Goal: Task Accomplishment & Management: Use online tool/utility

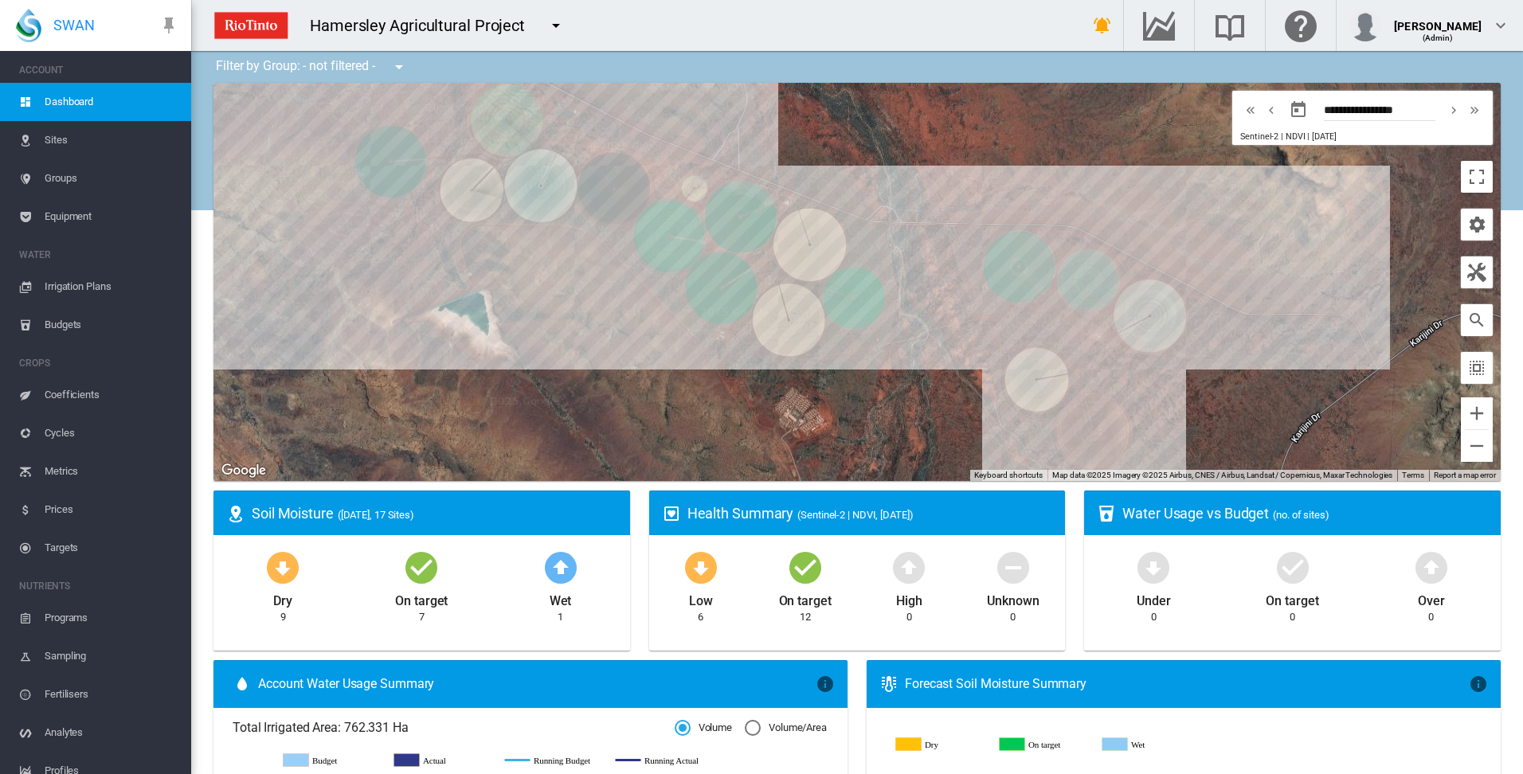
click at [97, 288] on span "Irrigation Plans" at bounding box center [112, 287] width 134 height 38
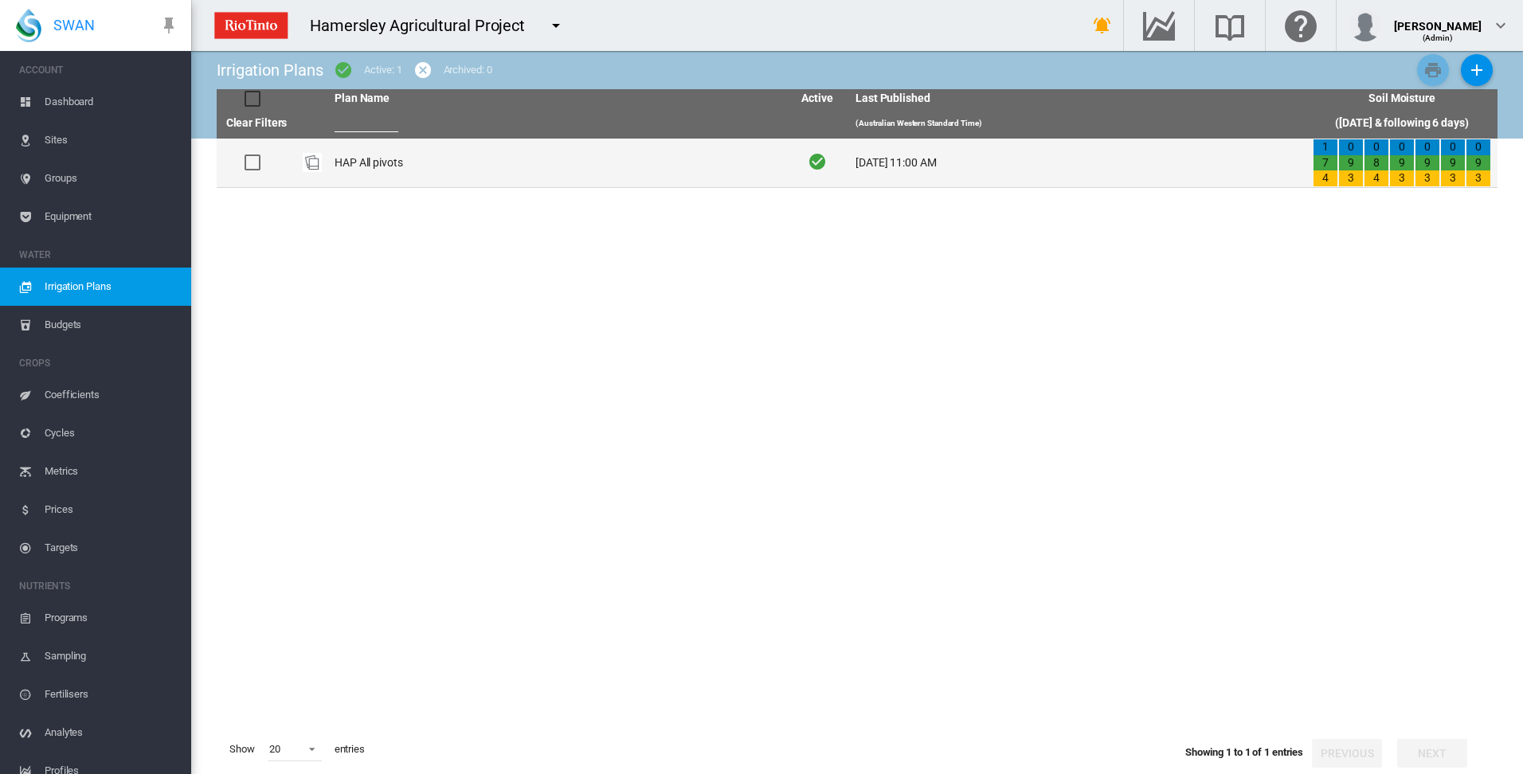
click at [340, 162] on td "HAP All pivots" at bounding box center [556, 163] width 457 height 49
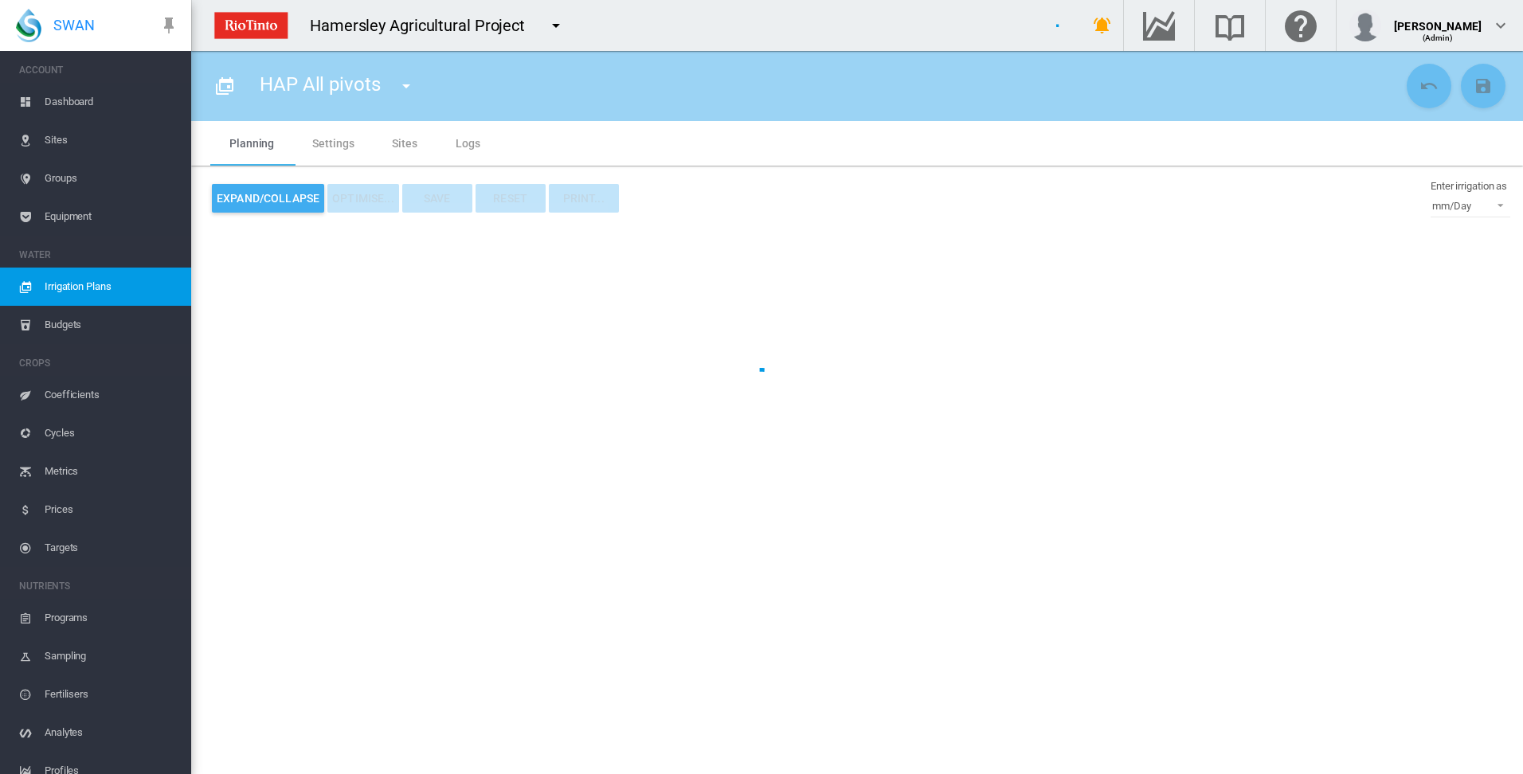
type input "**********"
type input "*"
type input "*****"
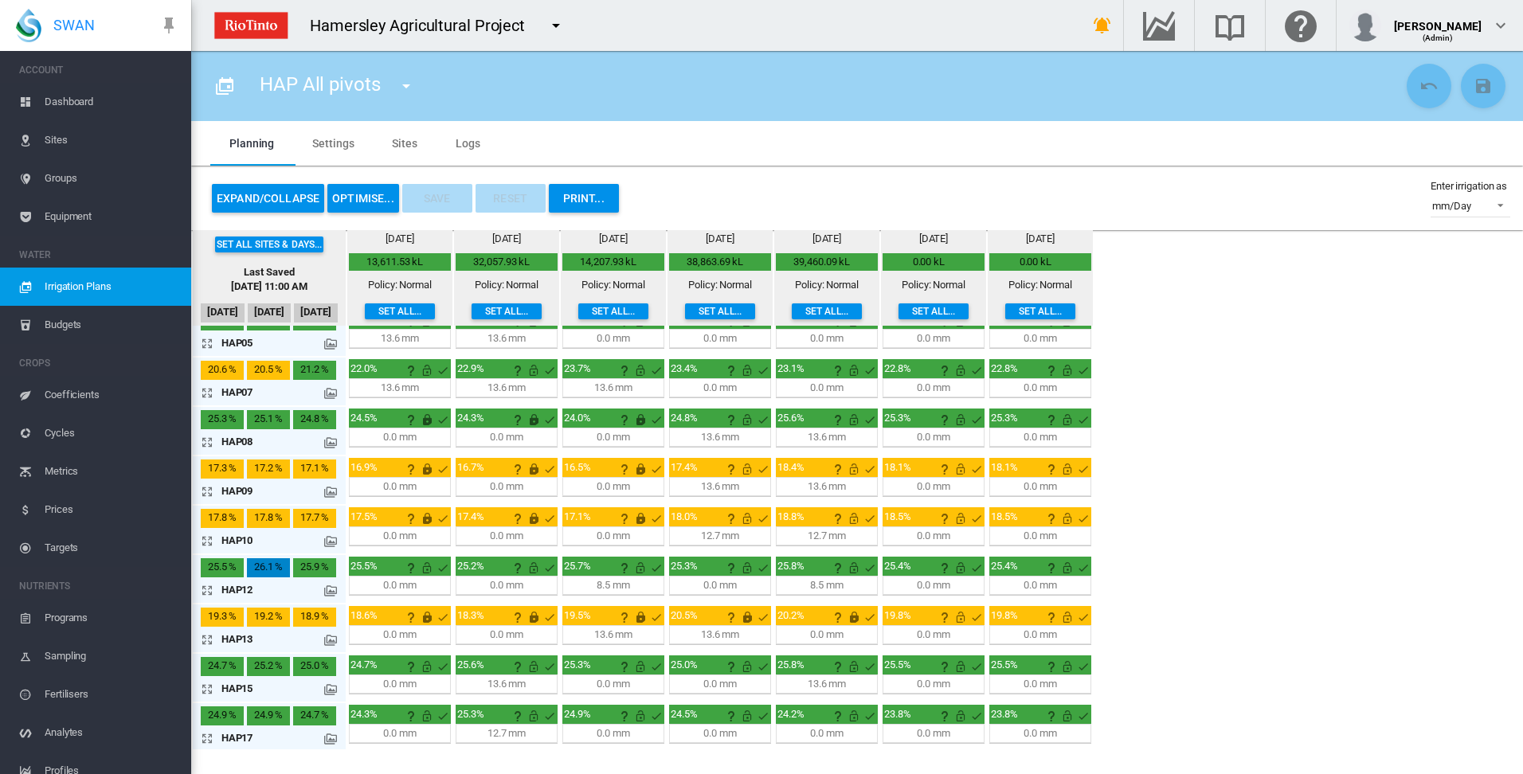
scroll to position [172, 0]
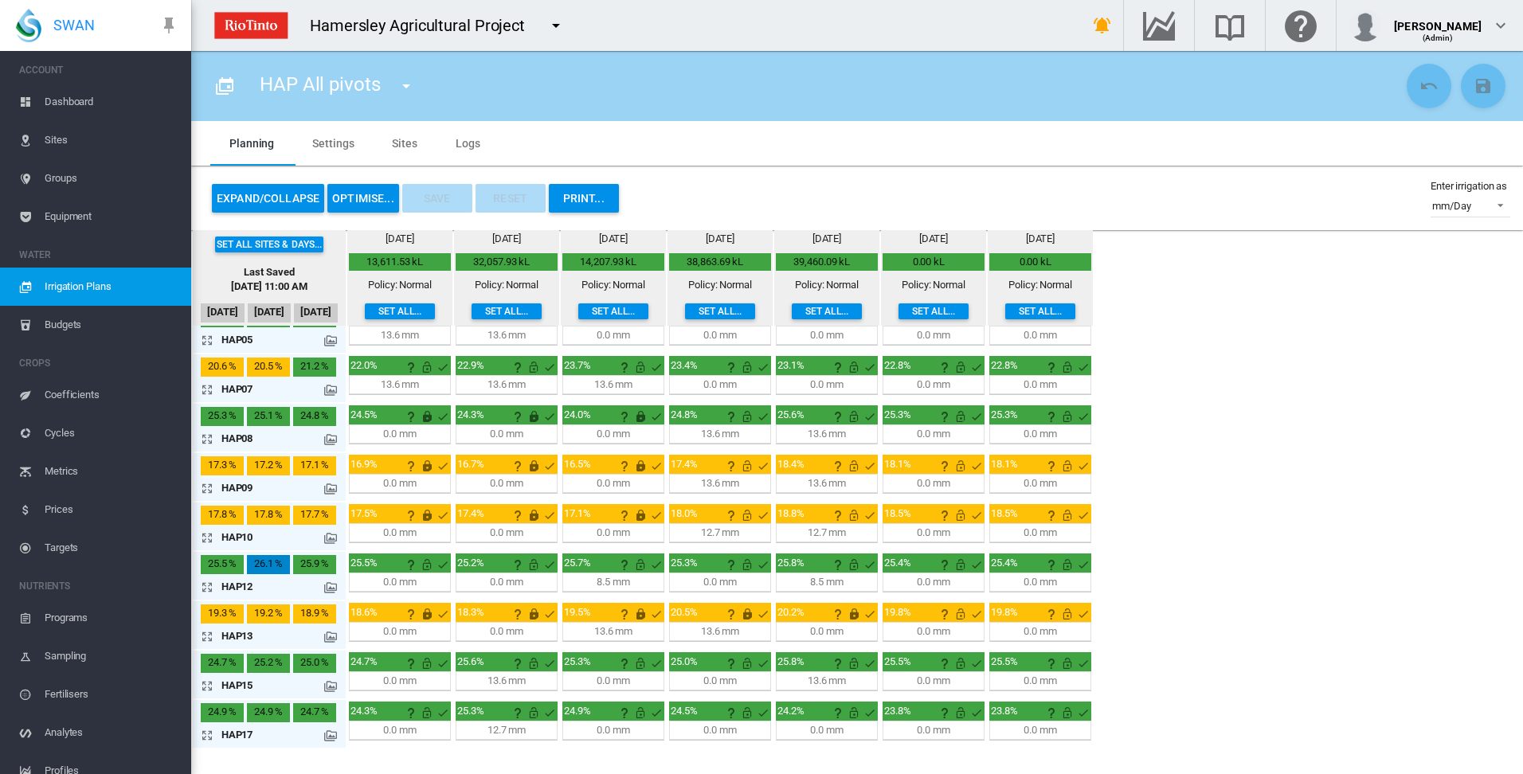
click at [204, 682] on md-icon "icon-arrow-expand" at bounding box center [210, 685] width 19 height 19
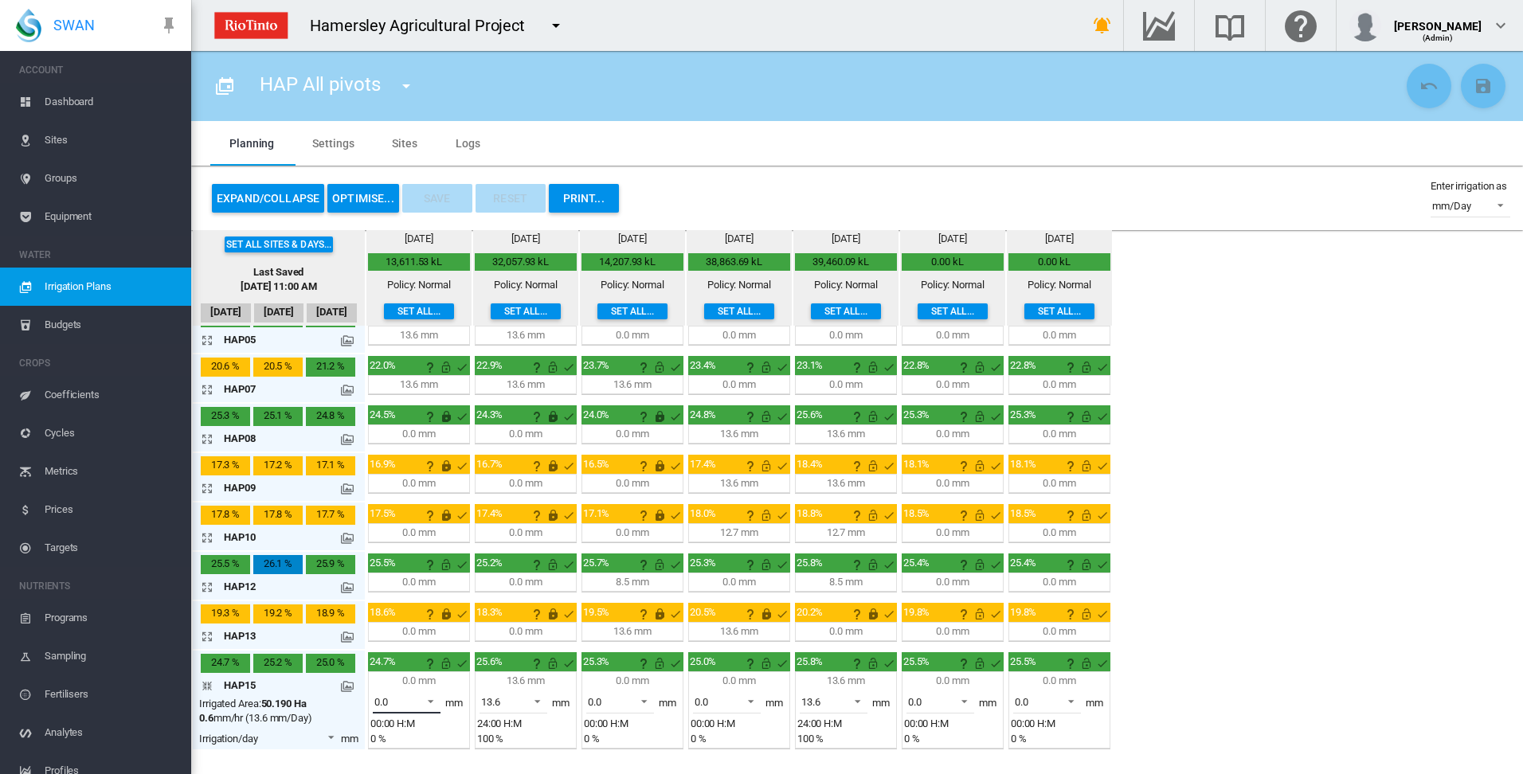
click at [433, 701] on span at bounding box center [426, 700] width 19 height 14
click at [403, 745] on md-option "13.6" at bounding box center [416, 741] width 108 height 38
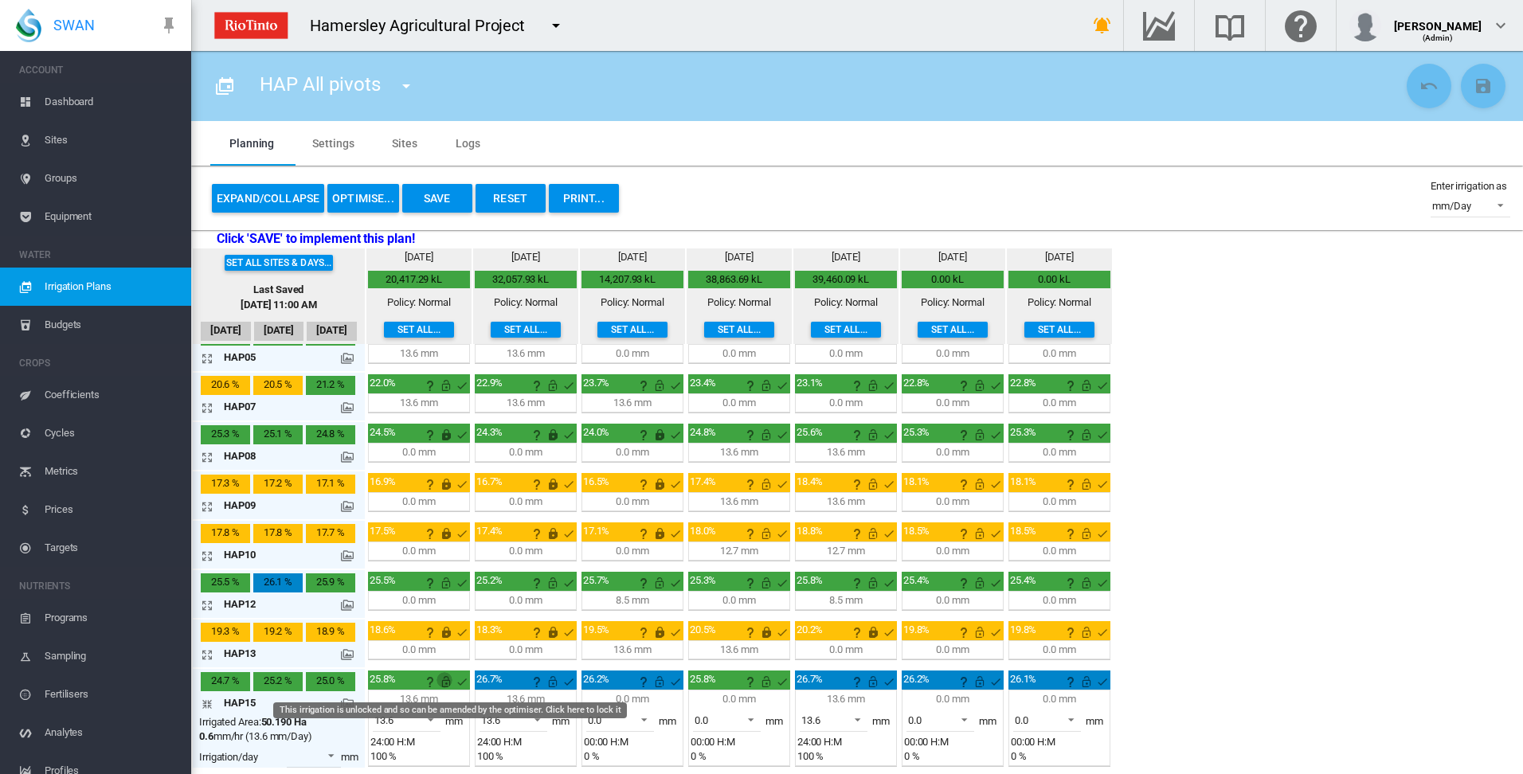
click at [446, 681] on md-icon "This irrigation is unlocked and so can be amended by the optimiser. Click here …" at bounding box center [446, 681] width 19 height 19
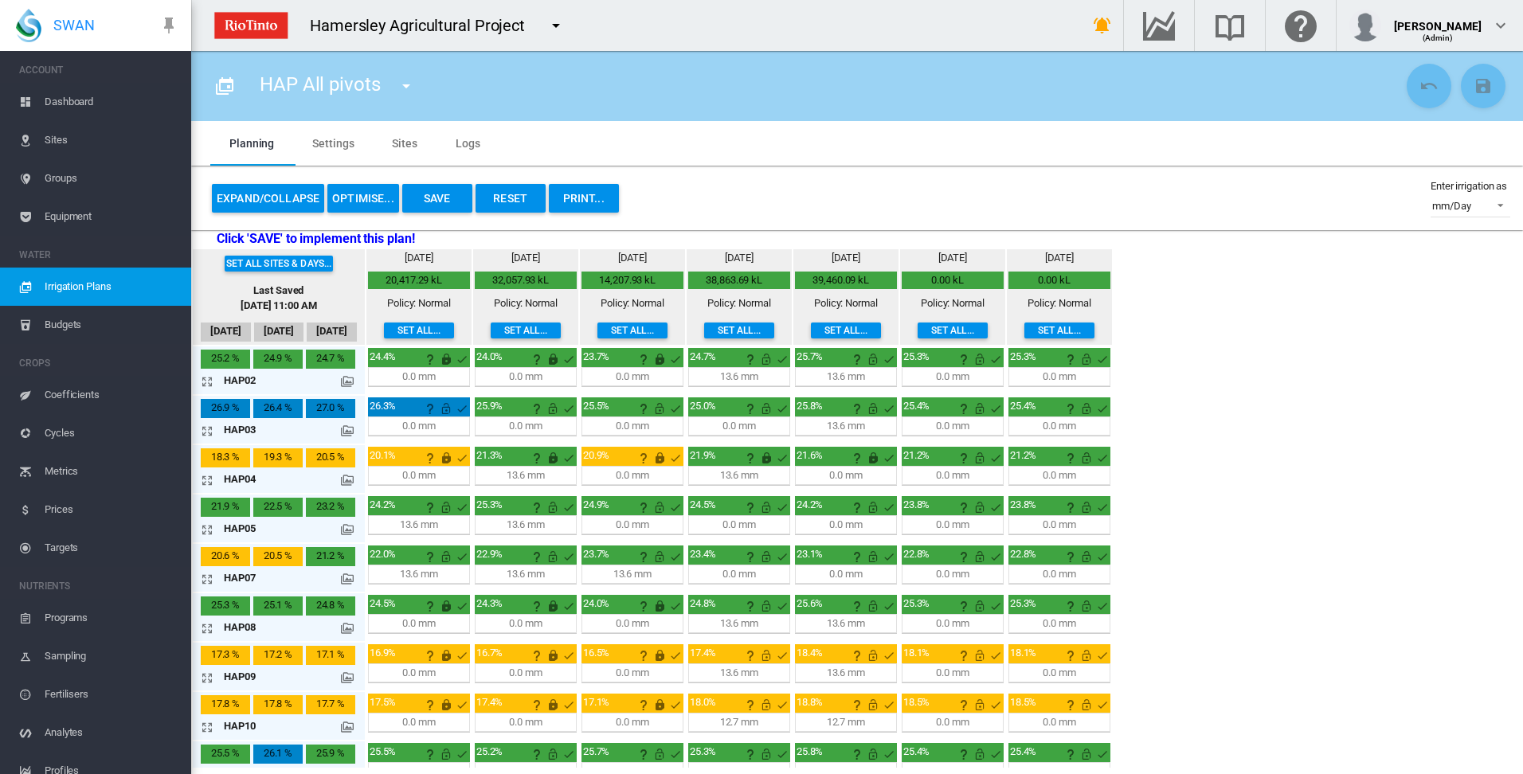
scroll to position [0, 0]
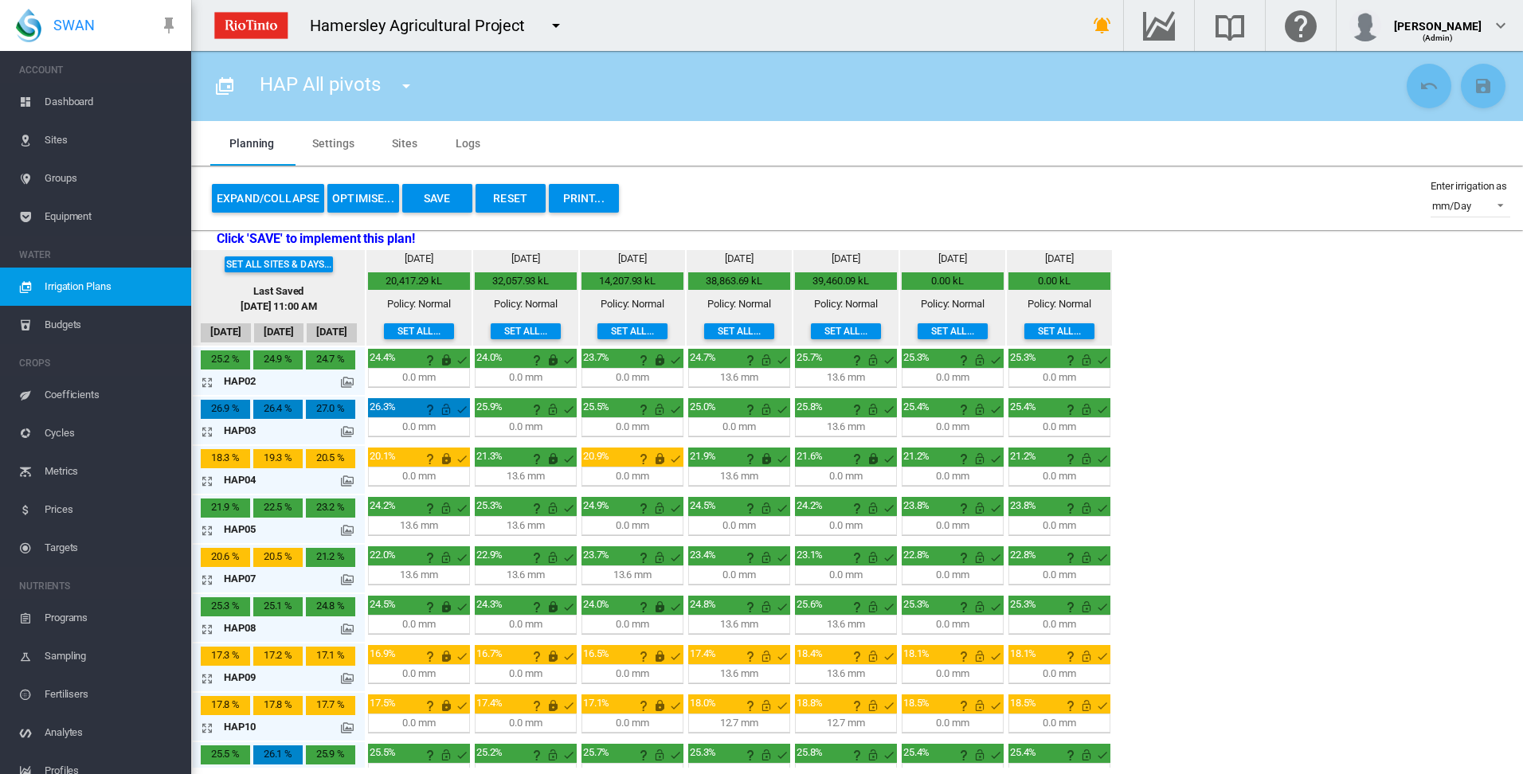
click at [208, 382] on md-icon "icon-arrow-expand" at bounding box center [210, 382] width 19 height 19
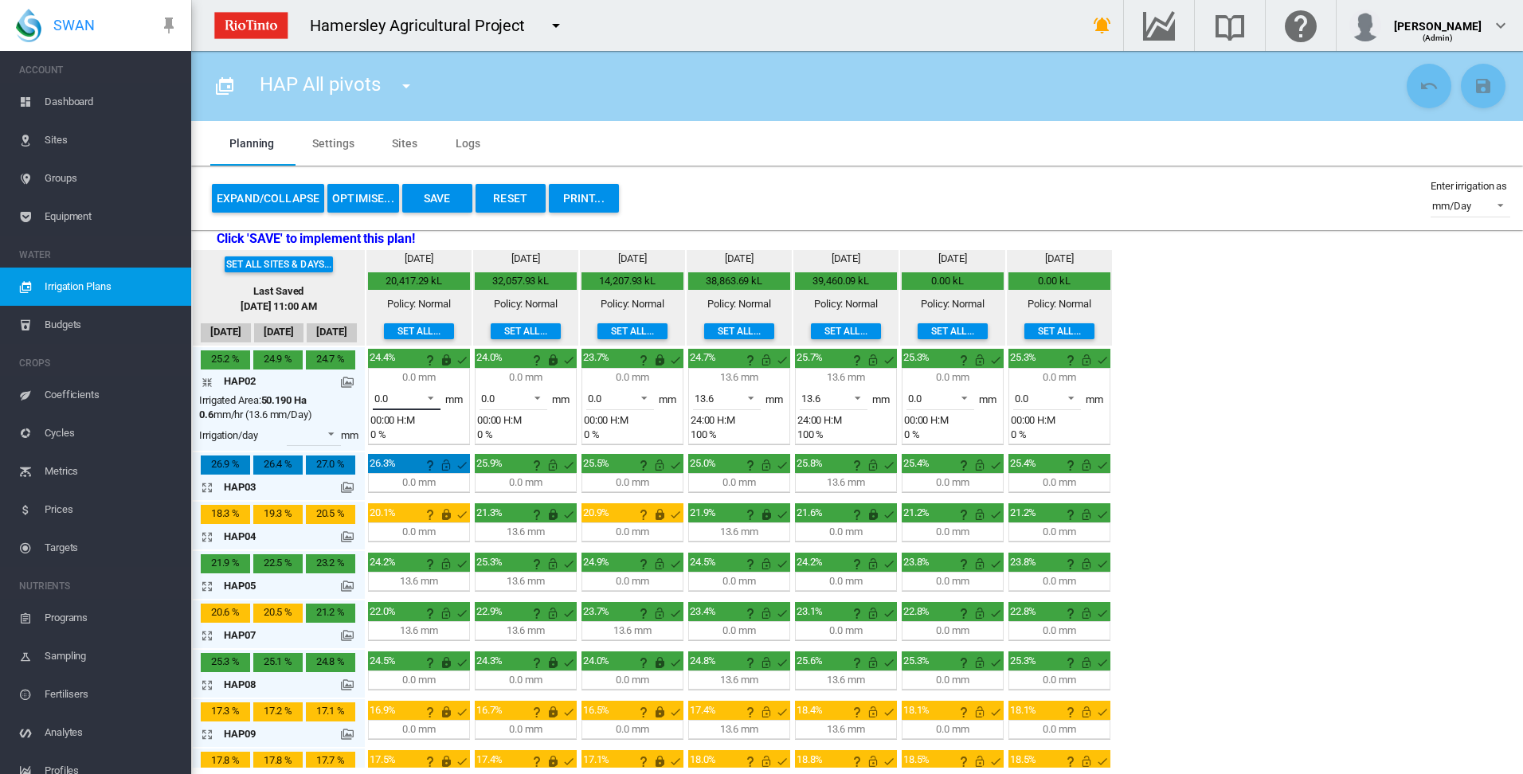
click at [433, 397] on span at bounding box center [426, 397] width 19 height 14
click at [414, 437] on md-option "13.6" at bounding box center [416, 437] width 108 height 38
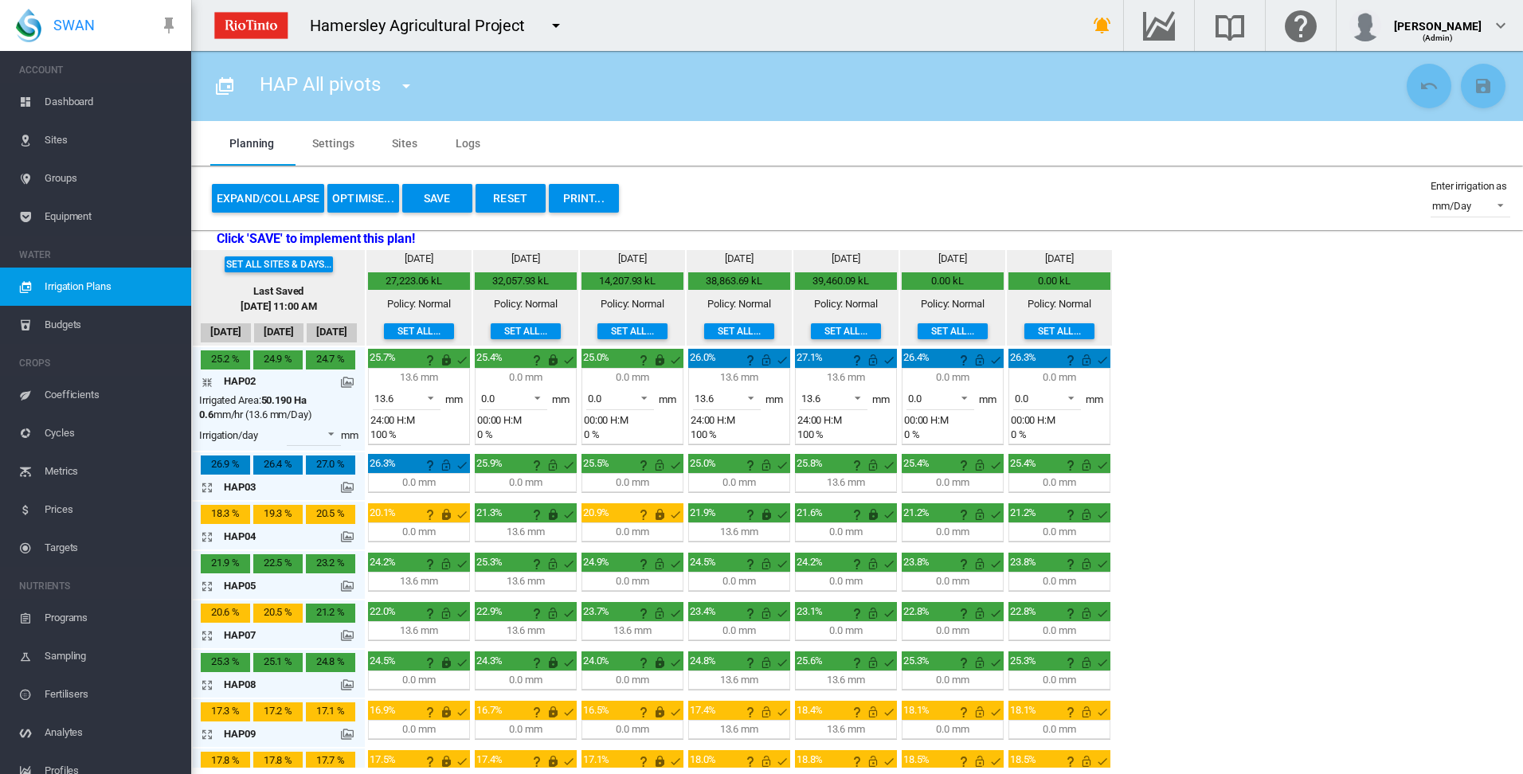
click at [206, 382] on md-icon "icon-arrow-collapse" at bounding box center [210, 382] width 19 height 19
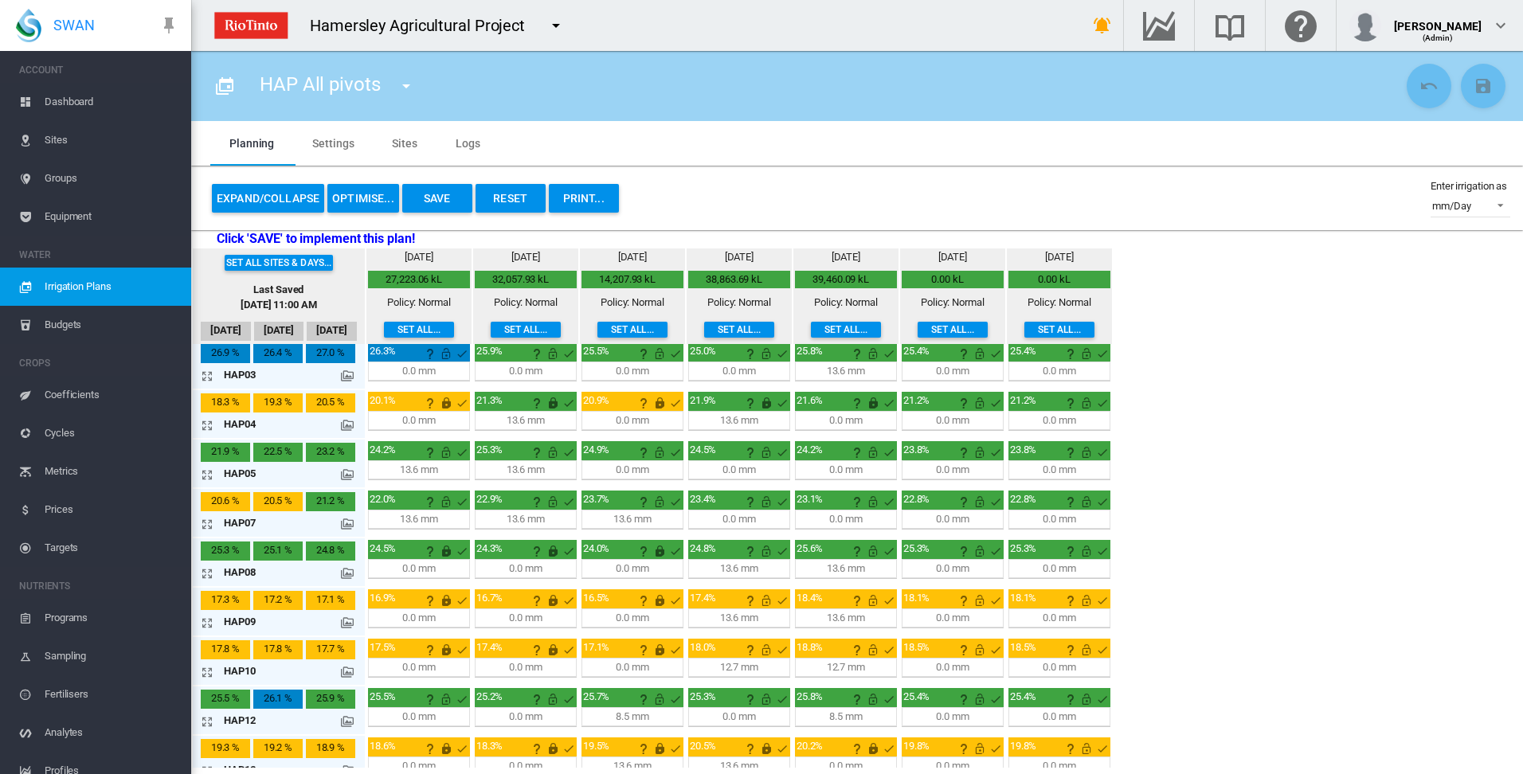
scroll to position [159, 0]
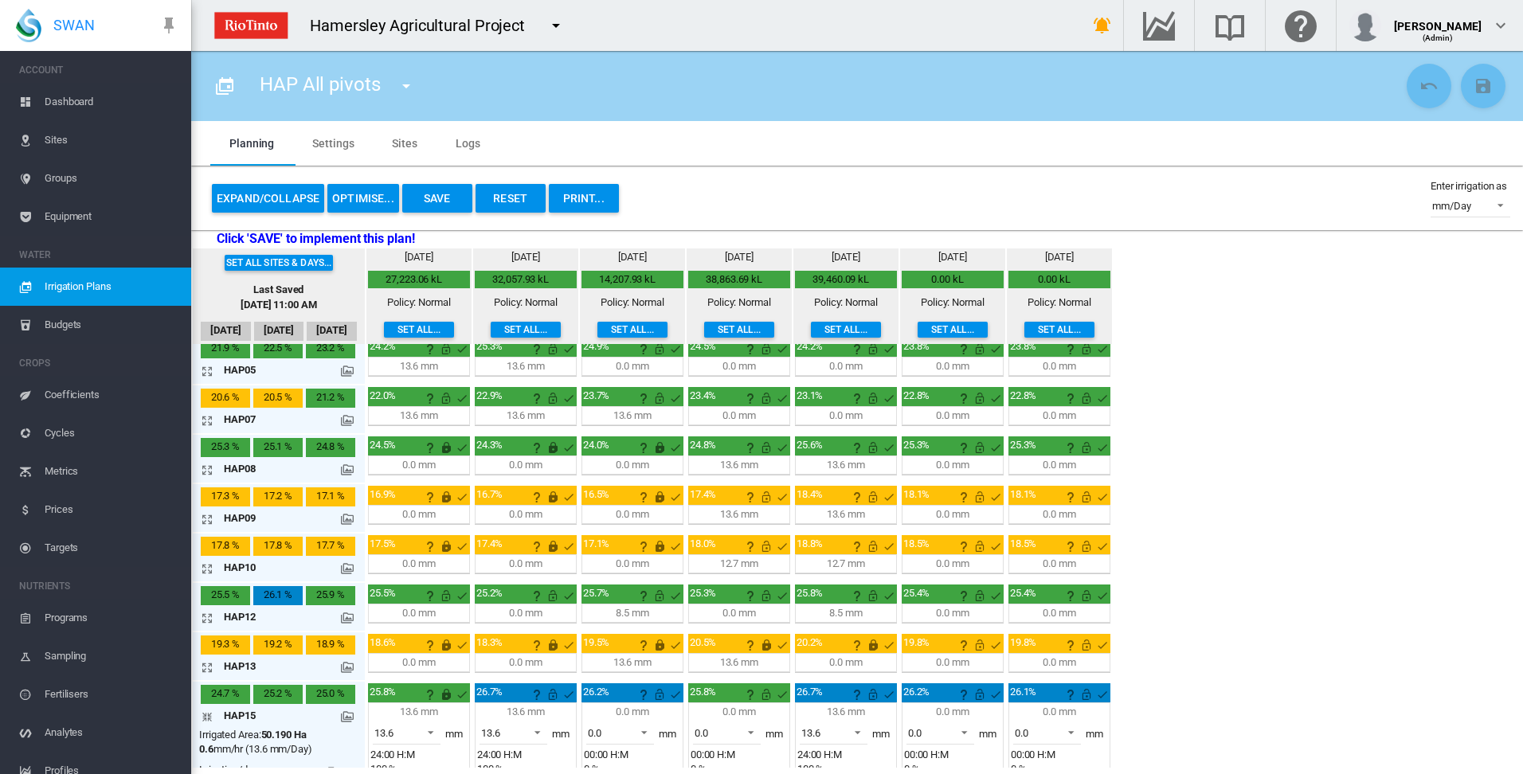
click at [206, 568] on md-icon "icon-arrow-expand" at bounding box center [210, 568] width 19 height 19
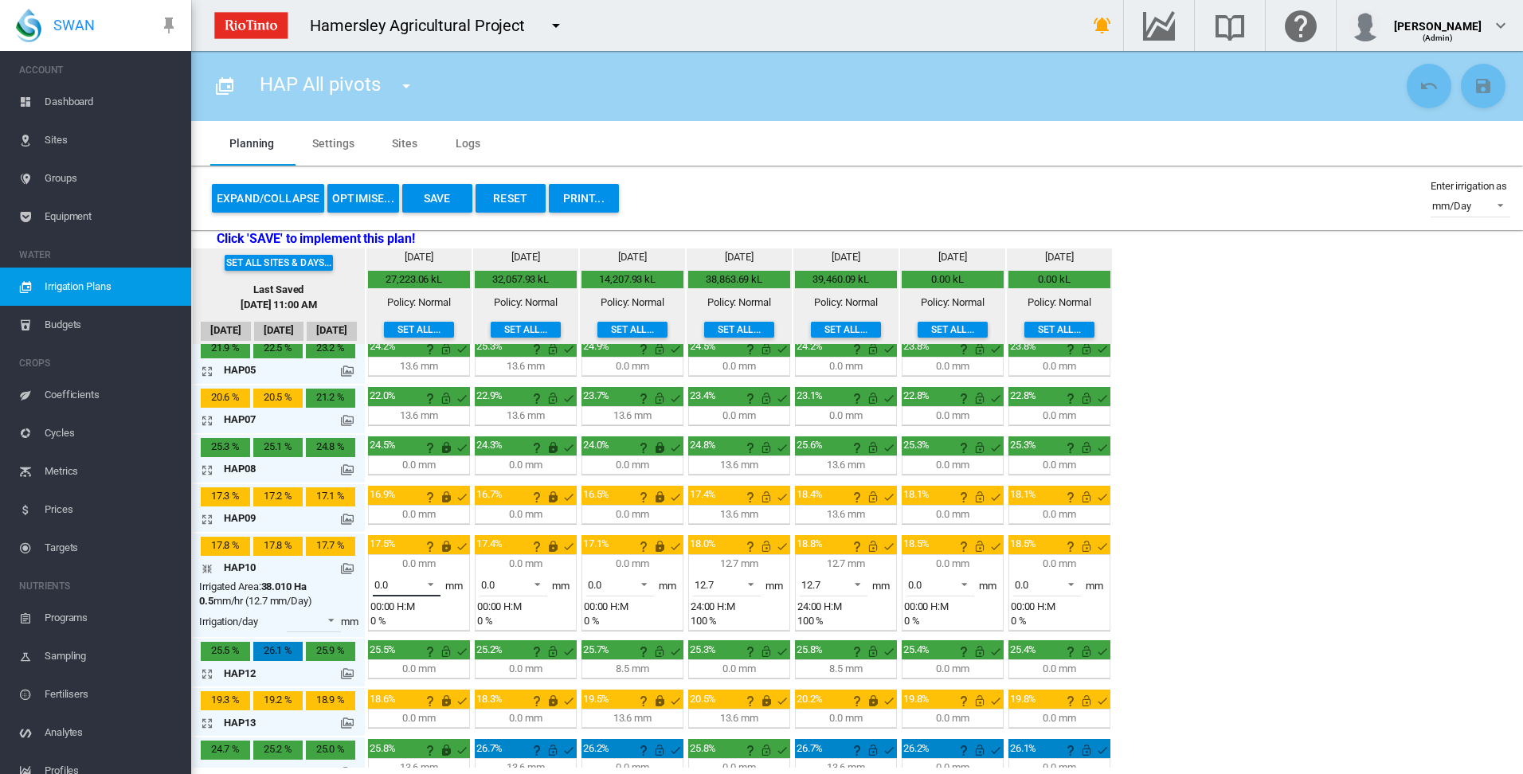
click at [429, 583] on span at bounding box center [426, 583] width 19 height 14
click at [398, 622] on md-option "12.7" at bounding box center [416, 623] width 108 height 38
click at [449, 551] on md-icon "This irrigation is locked and cannot be amended by the optimiser. Click here to…" at bounding box center [446, 546] width 19 height 19
click at [446, 547] on md-icon "This irrigation is unlocked and so can be amended by the optimiser. Click here …" at bounding box center [446, 546] width 19 height 19
click at [208, 572] on md-icon "icon-arrow-collapse" at bounding box center [210, 568] width 19 height 19
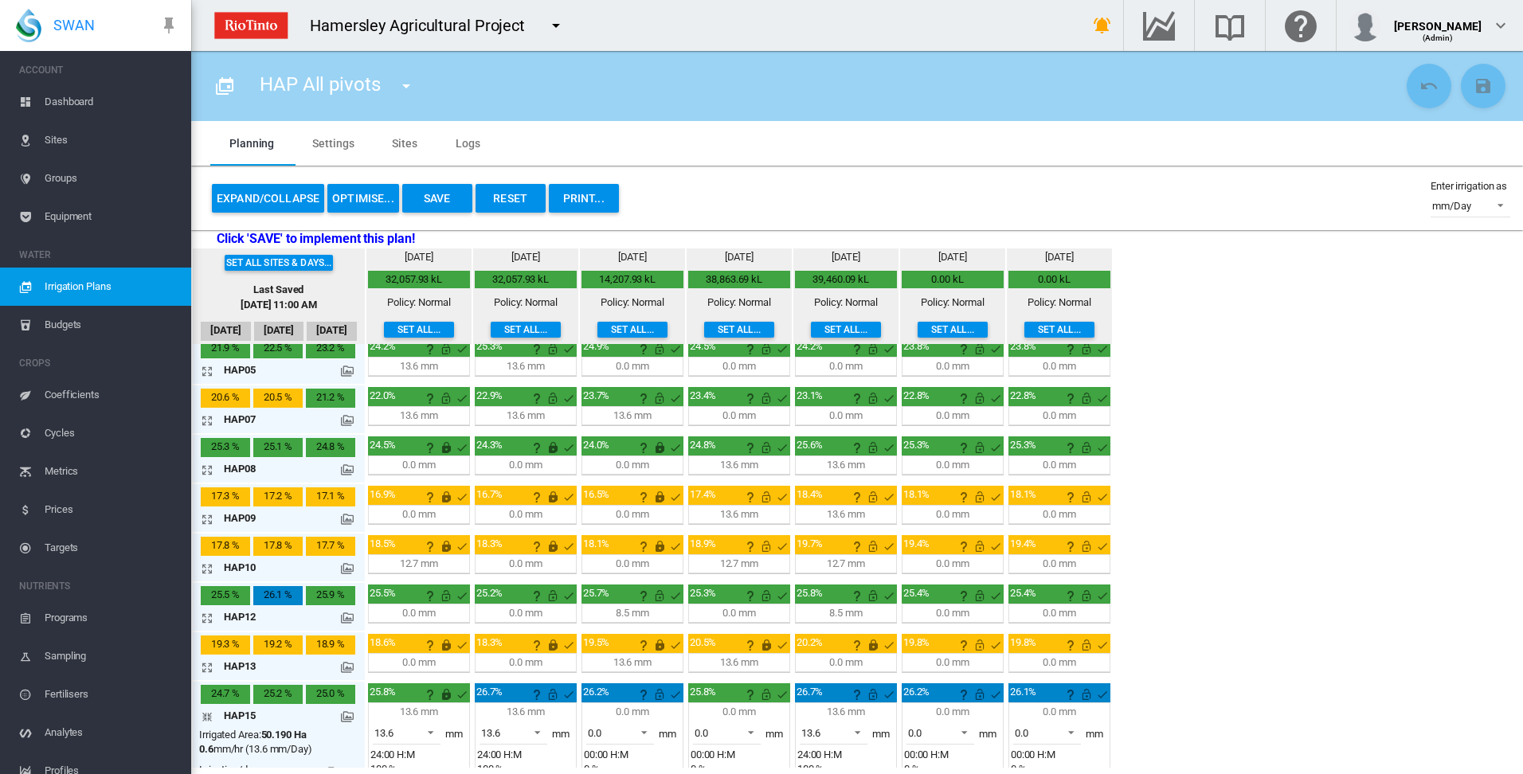
click at [1241, 512] on div "Set all sites & days... Last Saved [DATE] 11:00 AM [DATE] Sep [DATE] [DATE] 0.6" at bounding box center [857, 508] width 1332 height 519
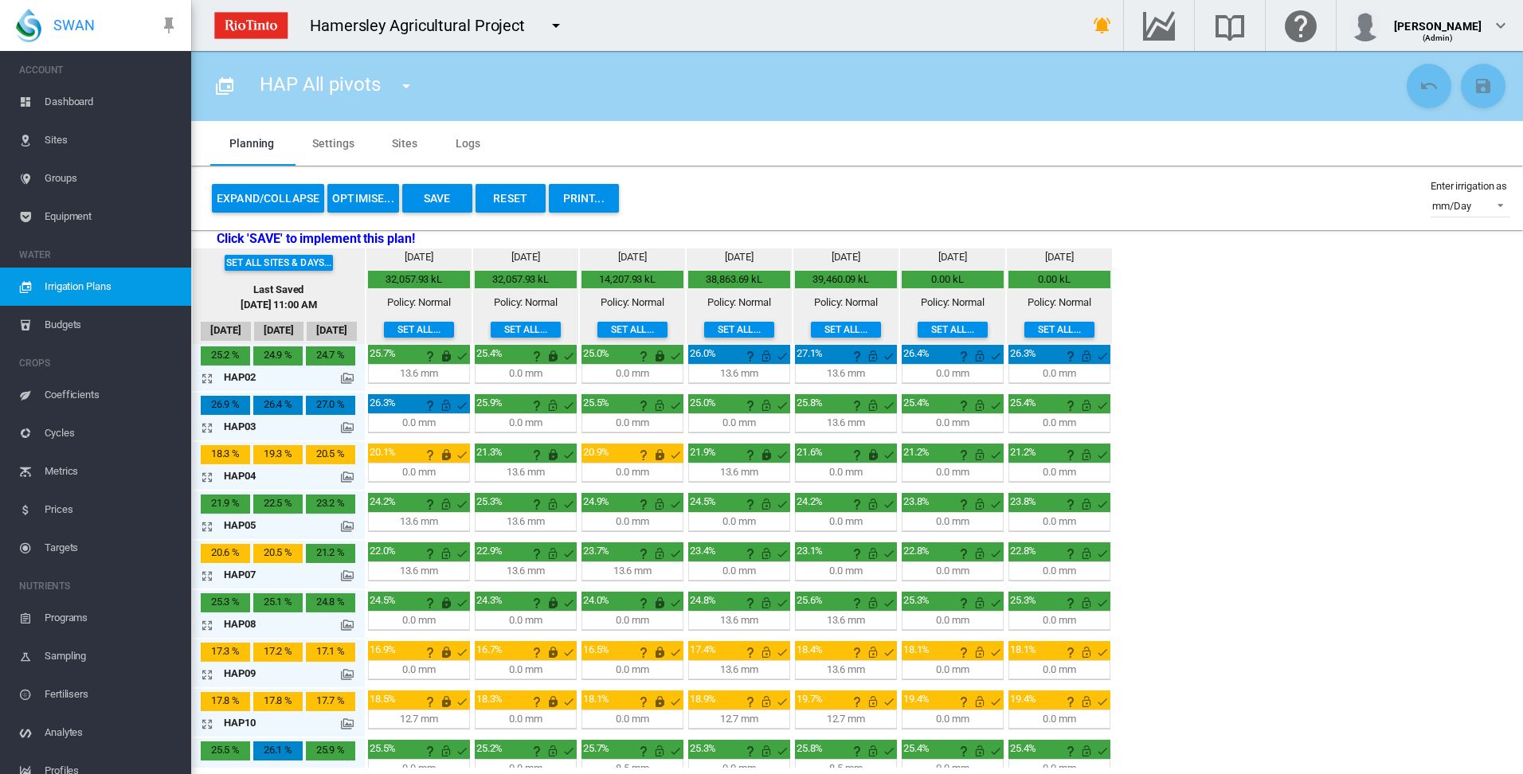
scroll to position [0, 0]
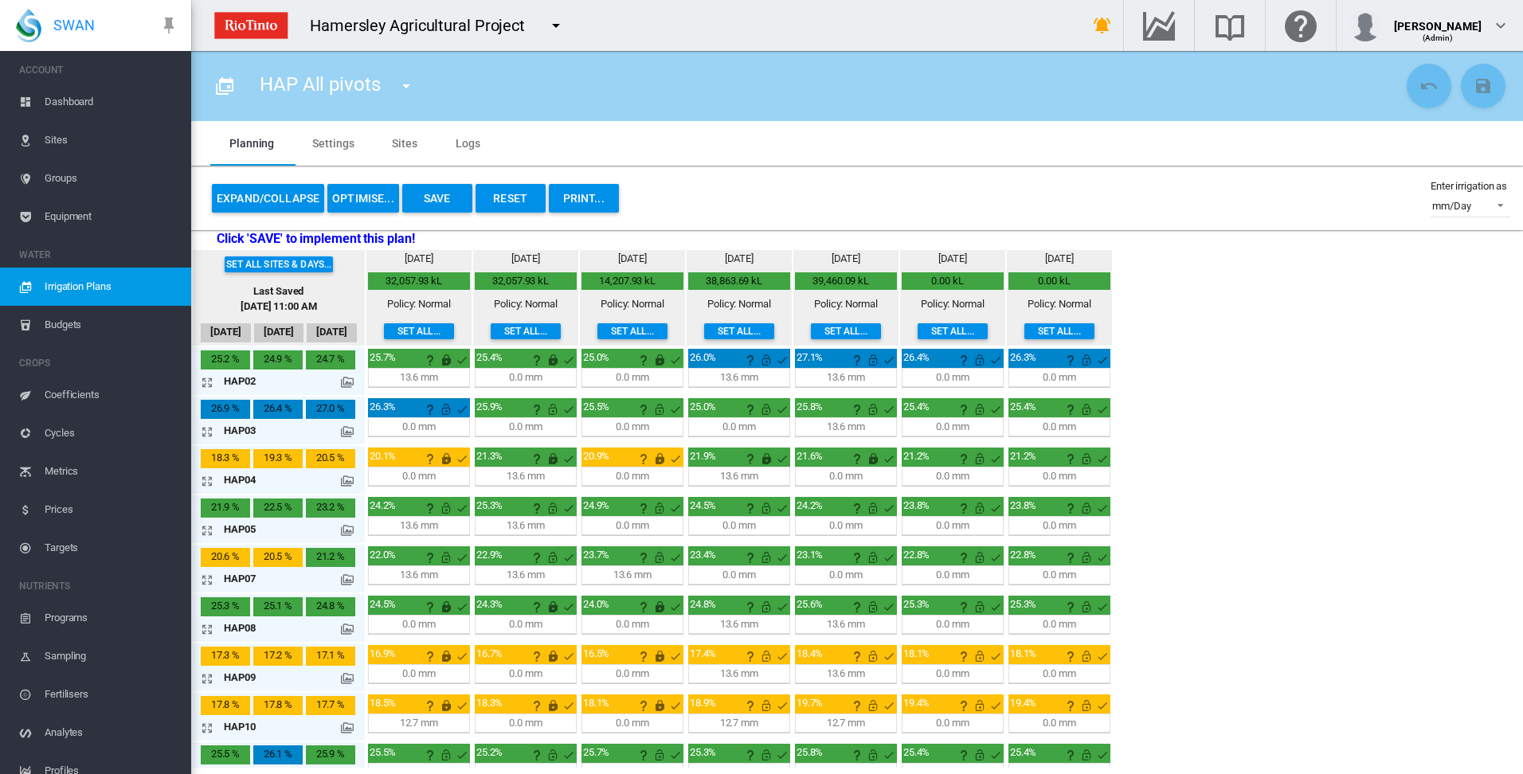
click at [208, 434] on md-icon "icon-arrow-expand" at bounding box center [210, 431] width 19 height 19
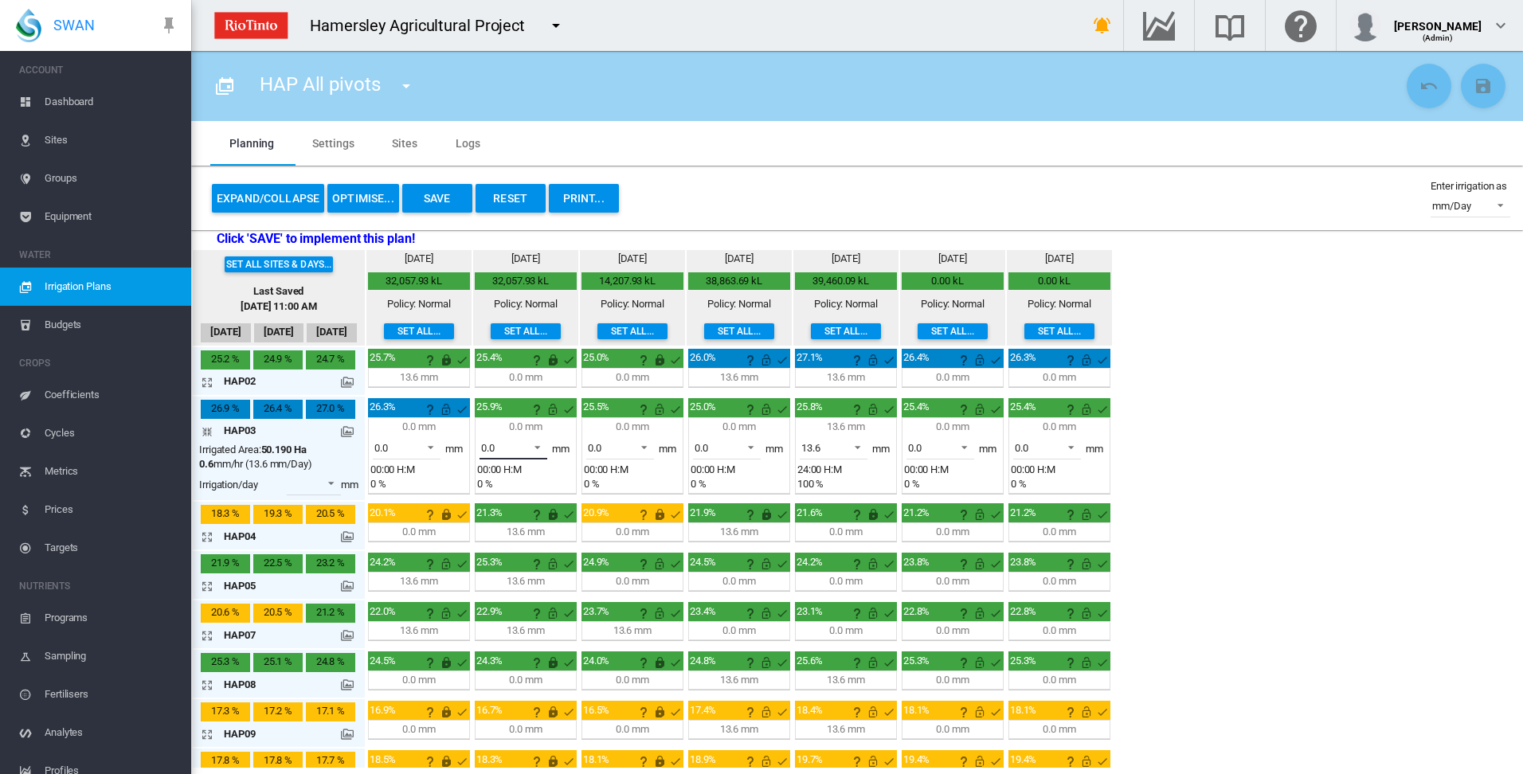
click at [539, 444] on span at bounding box center [532, 446] width 19 height 14
click at [508, 491] on md-option "13.6" at bounding box center [523, 486] width 108 height 38
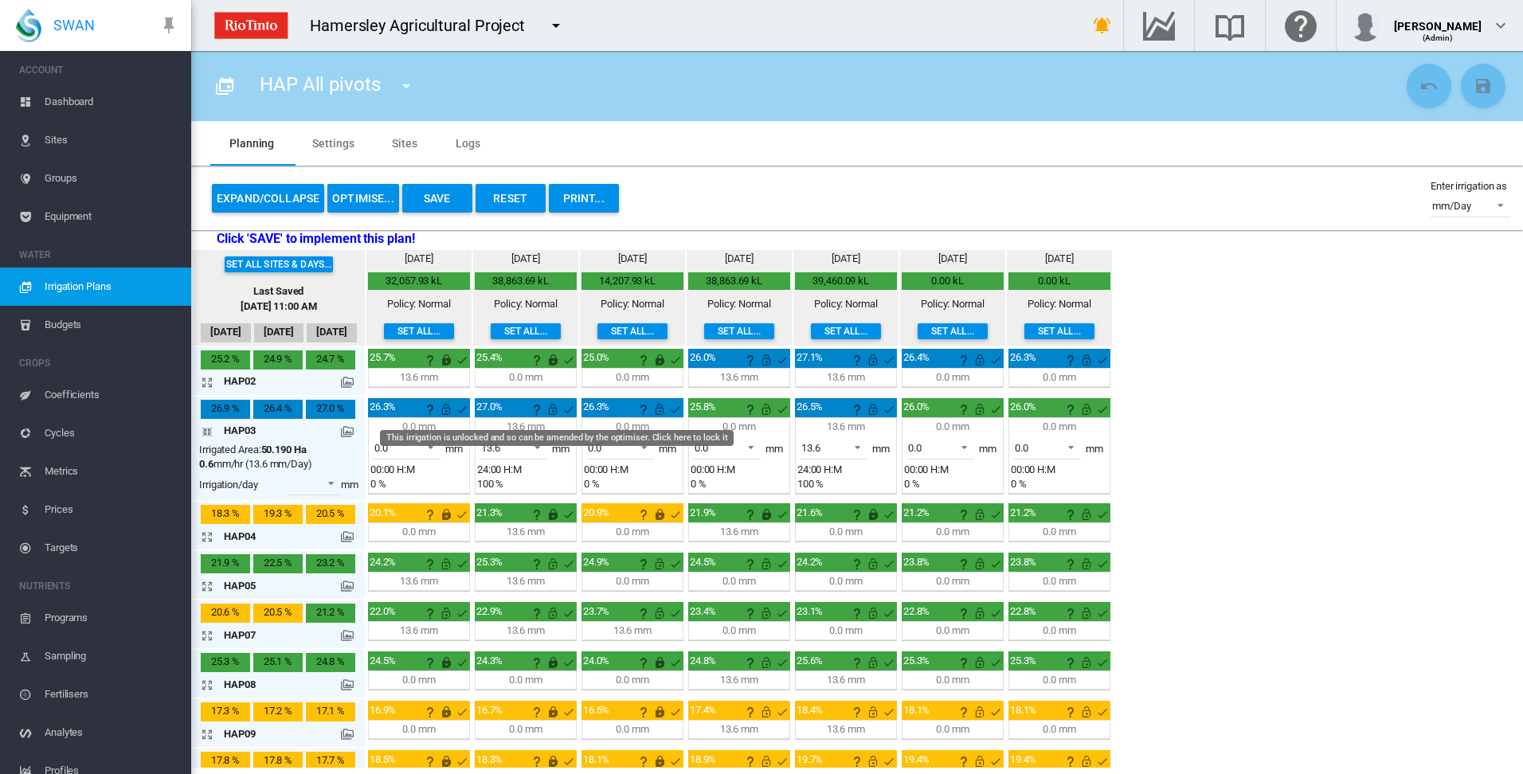
click at [551, 414] on md-icon "This irrigation is unlocked and so can be amended by the optimiser. Click here …" at bounding box center [552, 409] width 19 height 19
click at [206, 429] on md-icon "icon-arrow-collapse" at bounding box center [210, 431] width 19 height 19
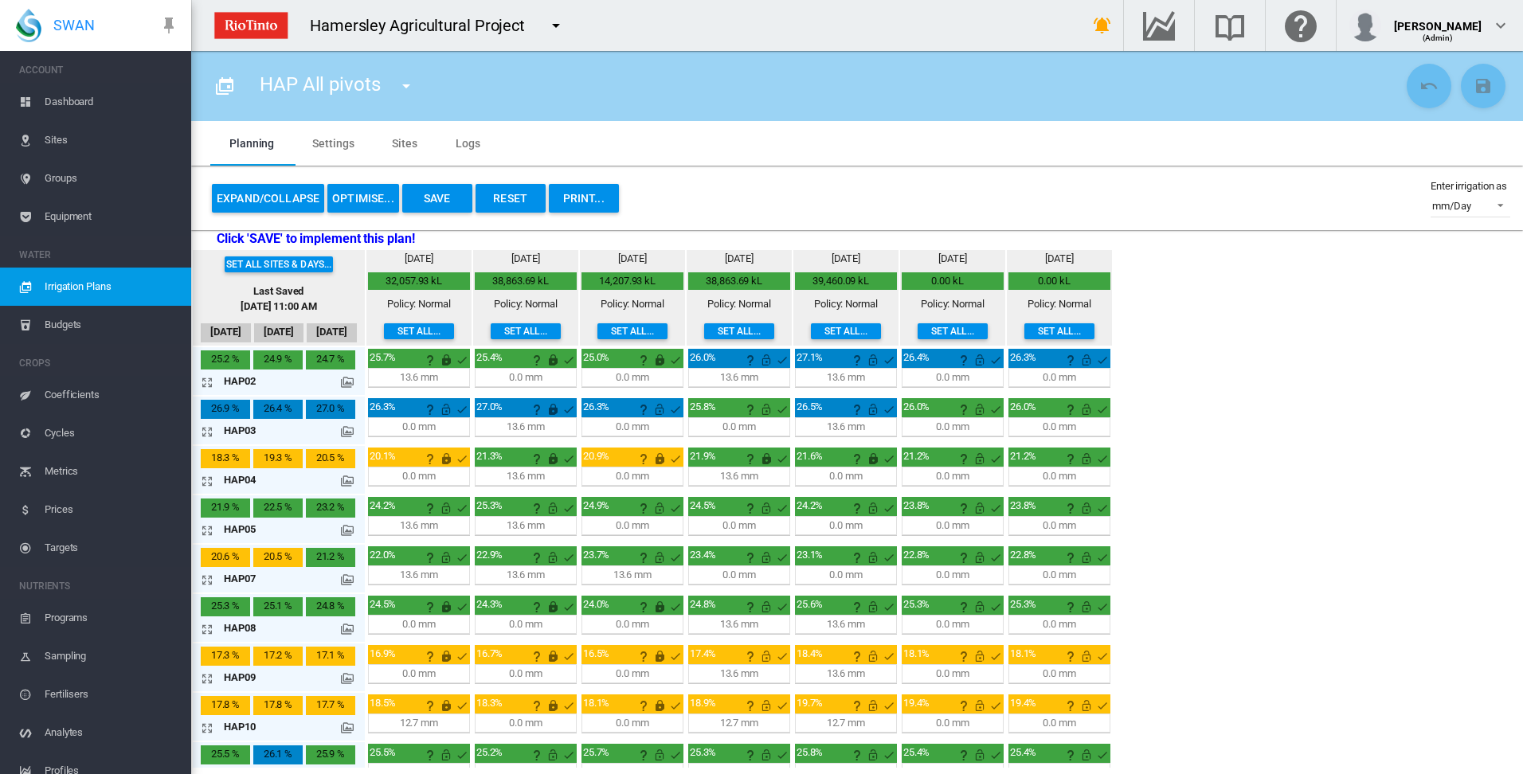
click at [202, 430] on md-icon "icon-arrow-expand" at bounding box center [210, 431] width 19 height 19
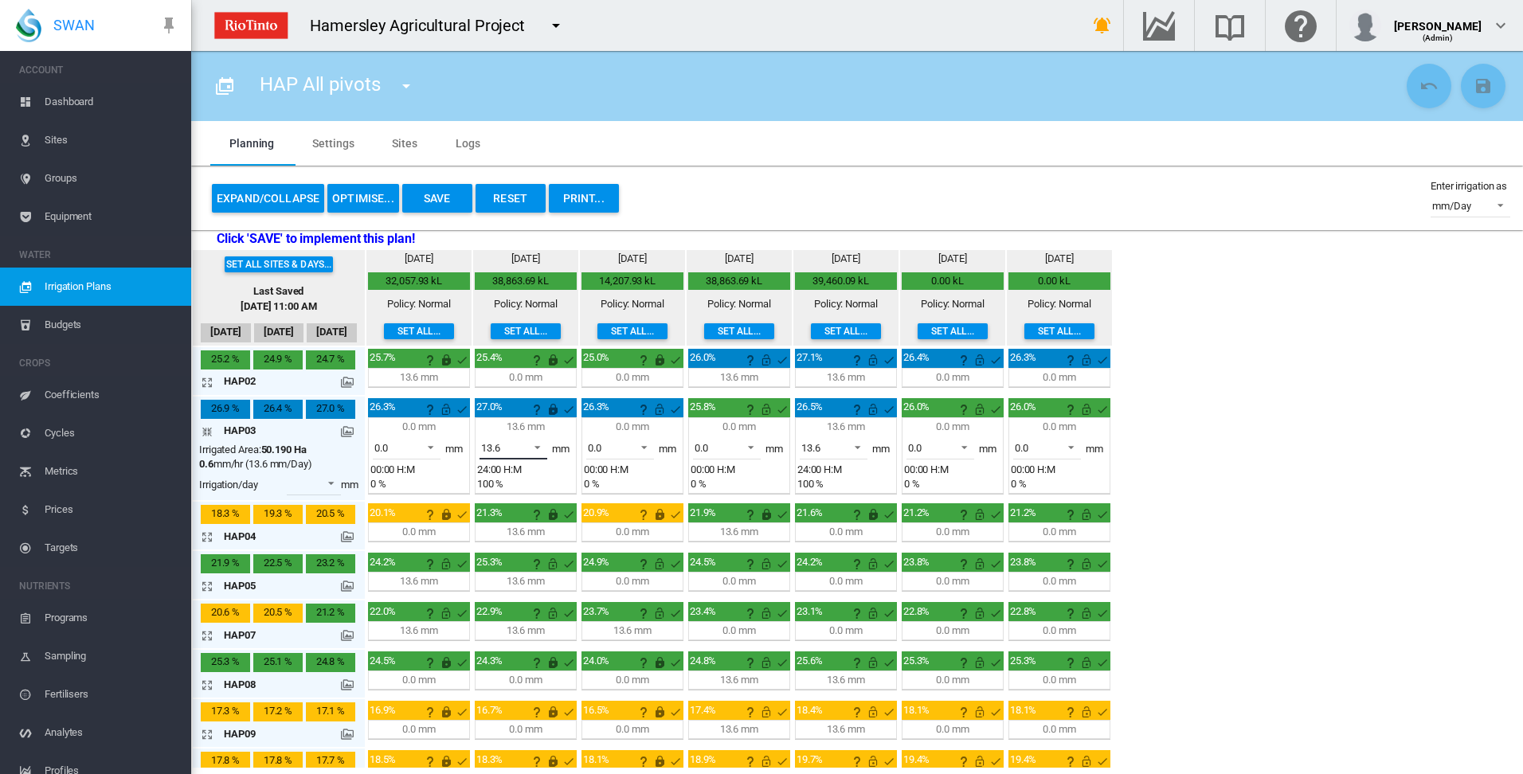
click at [536, 447] on span at bounding box center [532, 446] width 19 height 14
click at [540, 418] on md-option "0.0" at bounding box center [523, 409] width 108 height 38
click at [649, 446] on span at bounding box center [639, 446] width 19 height 14
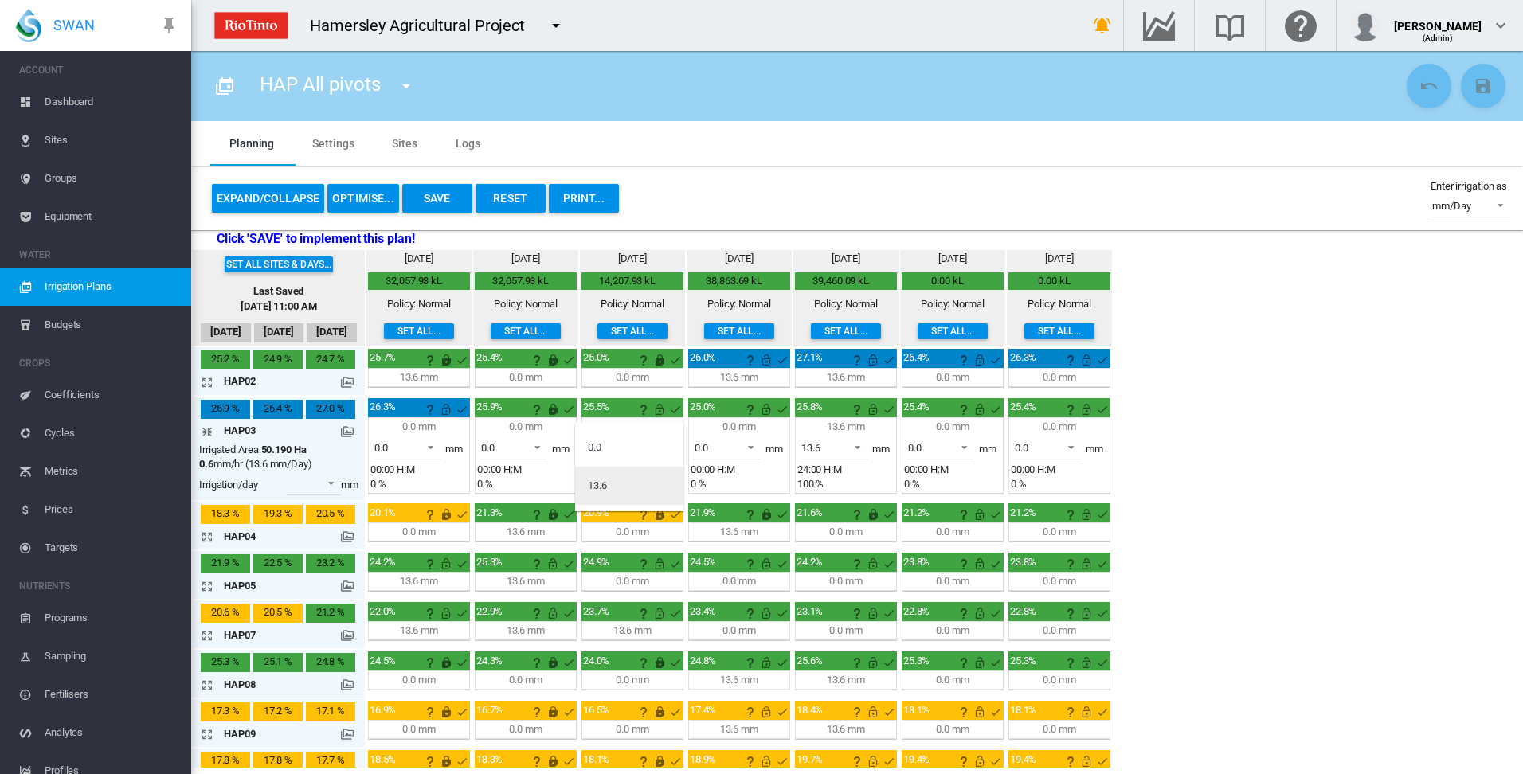
click at [615, 485] on md-option "13.6" at bounding box center [629, 486] width 108 height 38
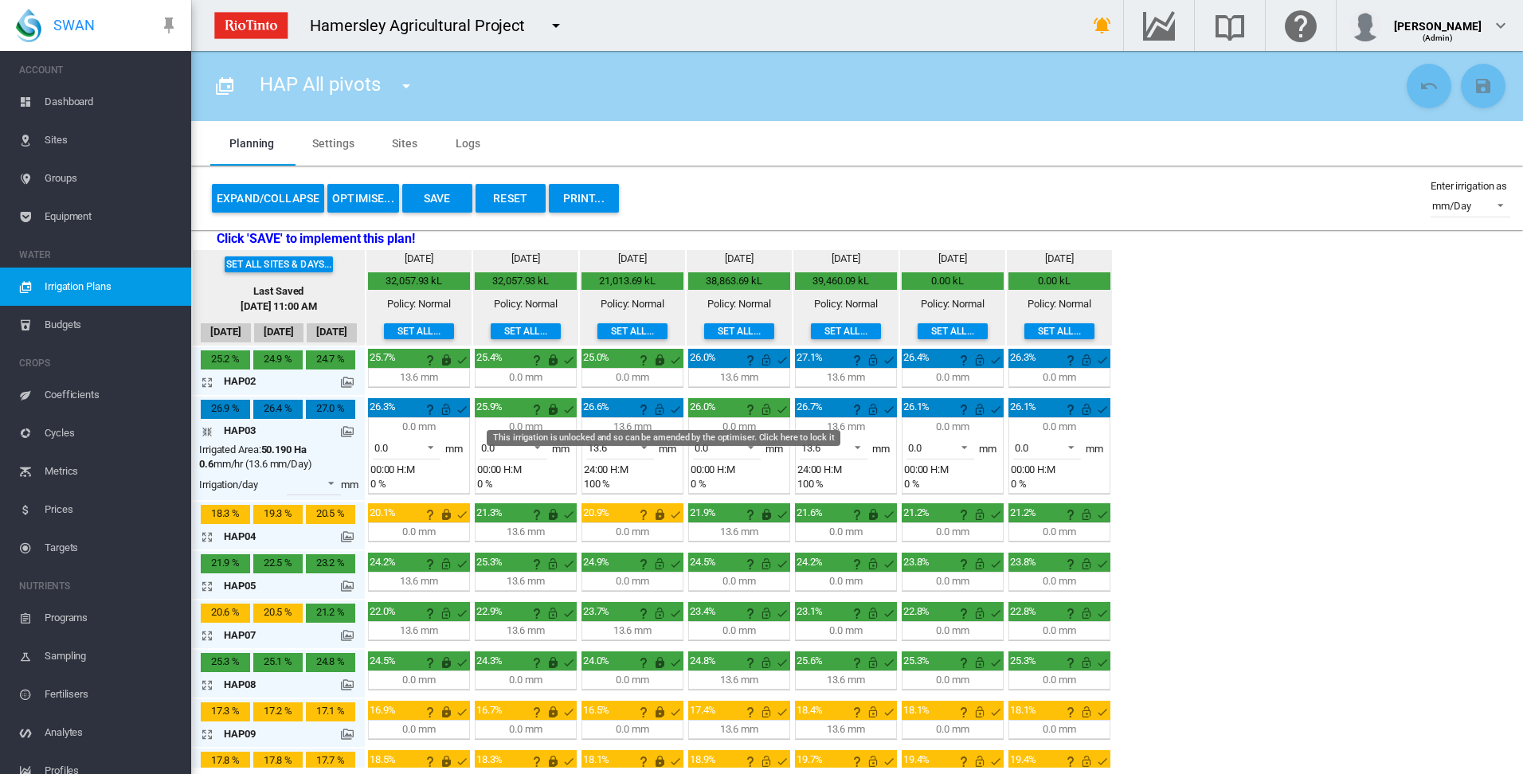
drag, startPoint x: 661, startPoint y: 413, endPoint x: 642, endPoint y: 422, distance: 20.7
click at [661, 411] on md-icon "This irrigation is unlocked and so can be amended by the optimiser. Click here …" at bounding box center [659, 409] width 19 height 19
click at [202, 431] on md-icon "icon-arrow-collapse" at bounding box center [210, 431] width 19 height 19
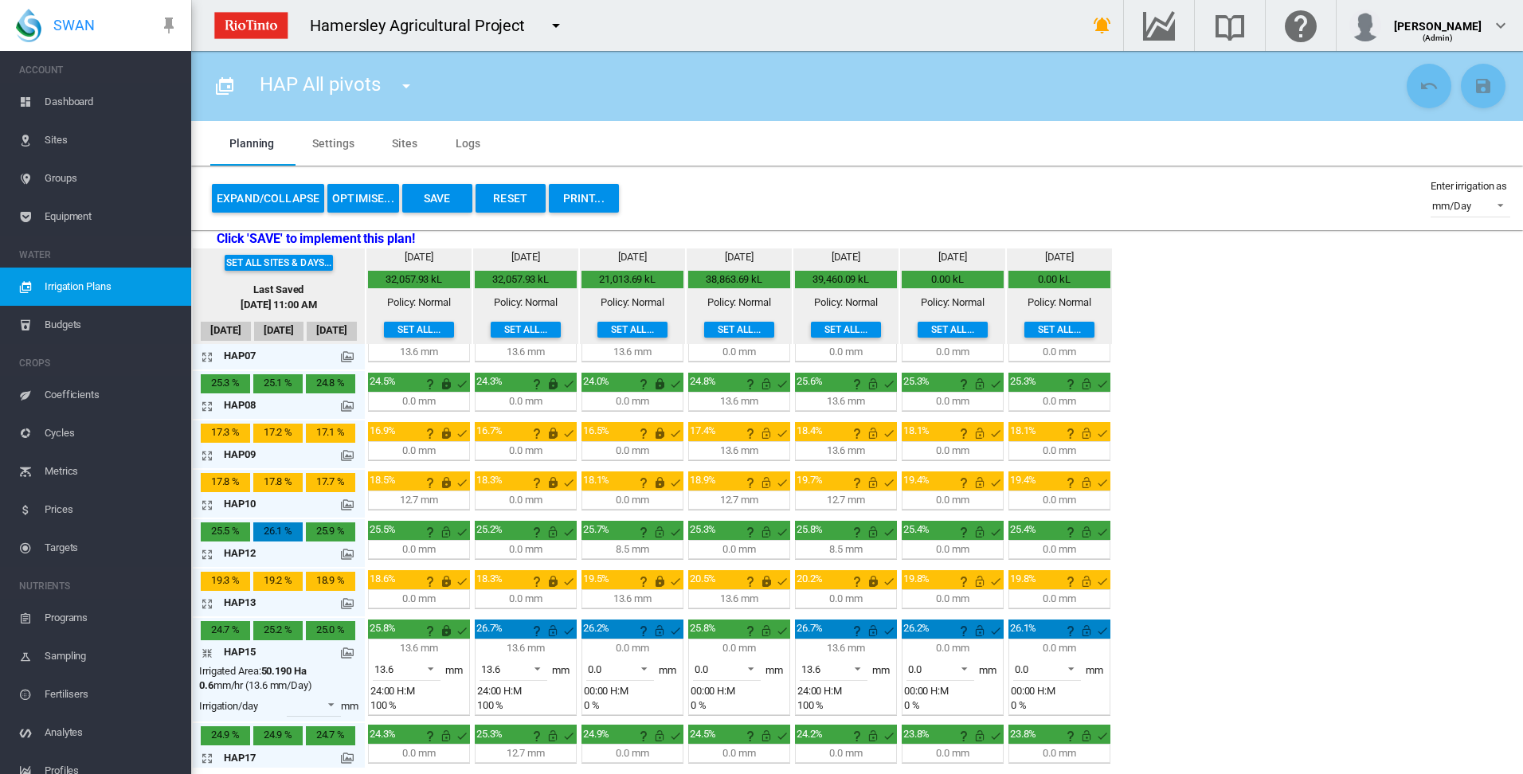
scroll to position [228, 0]
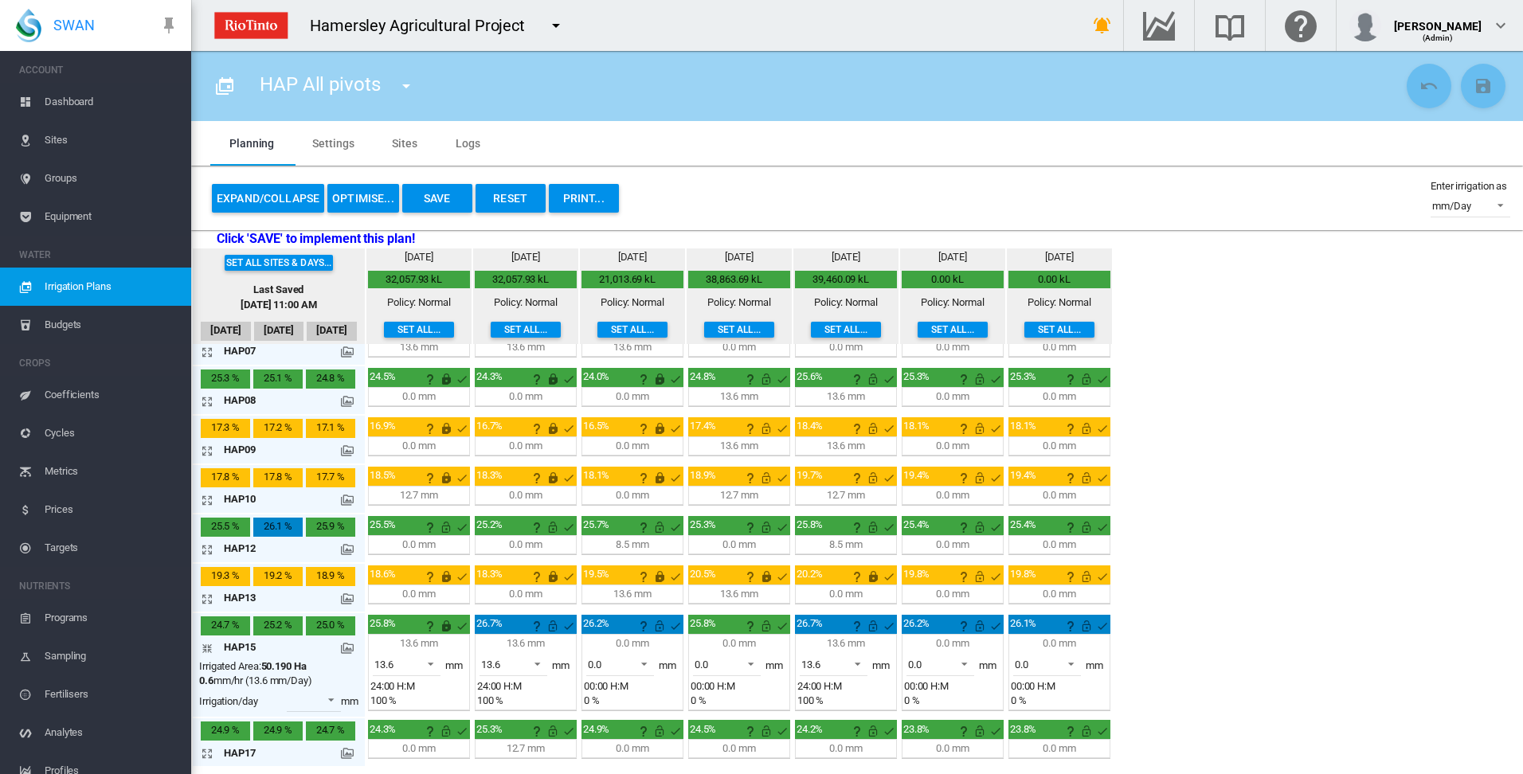
click at [209, 648] on md-icon "icon-arrow-collapse" at bounding box center [210, 648] width 19 height 19
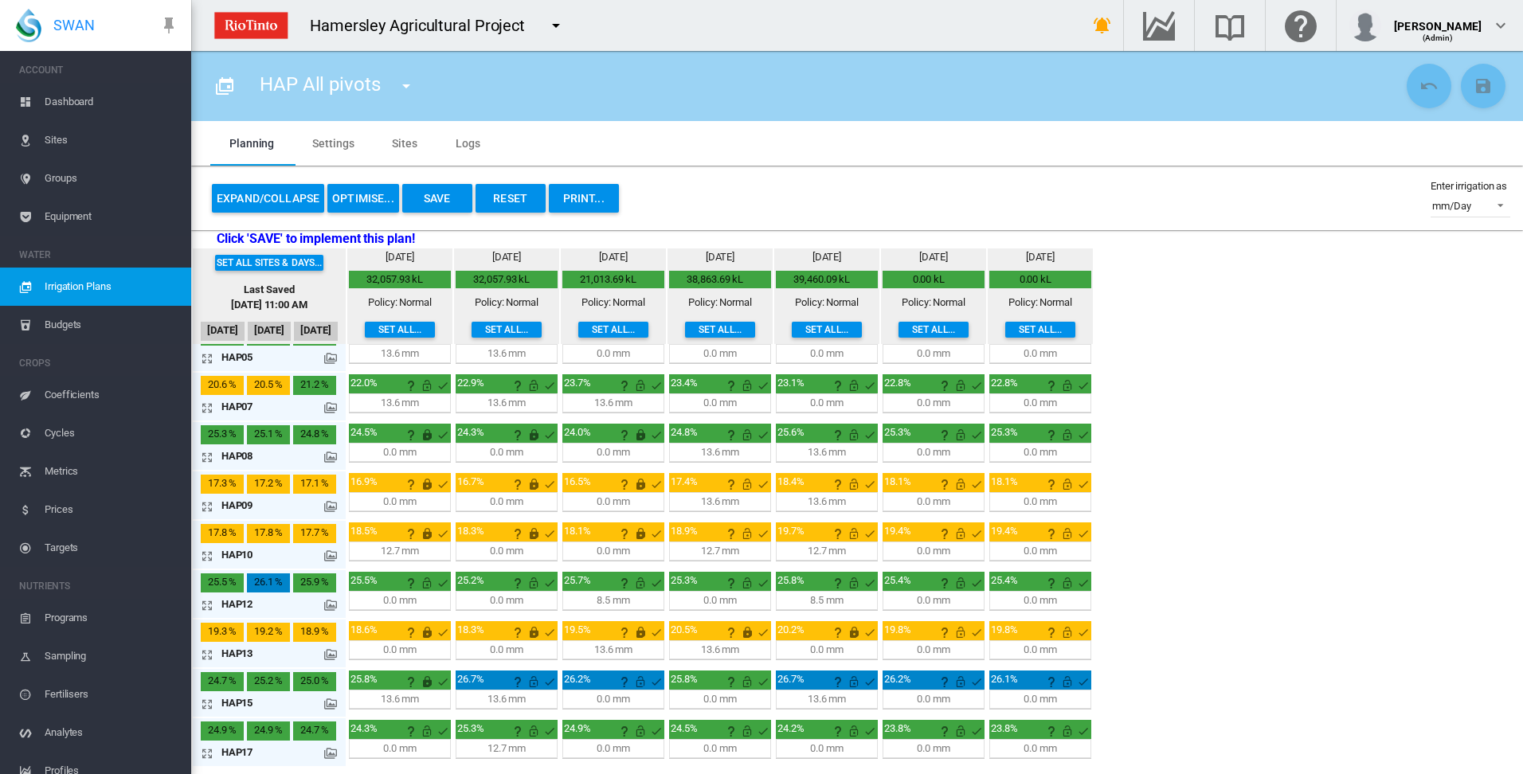
click at [372, 197] on button "OPTIMISE..." at bounding box center [363, 198] width 72 height 29
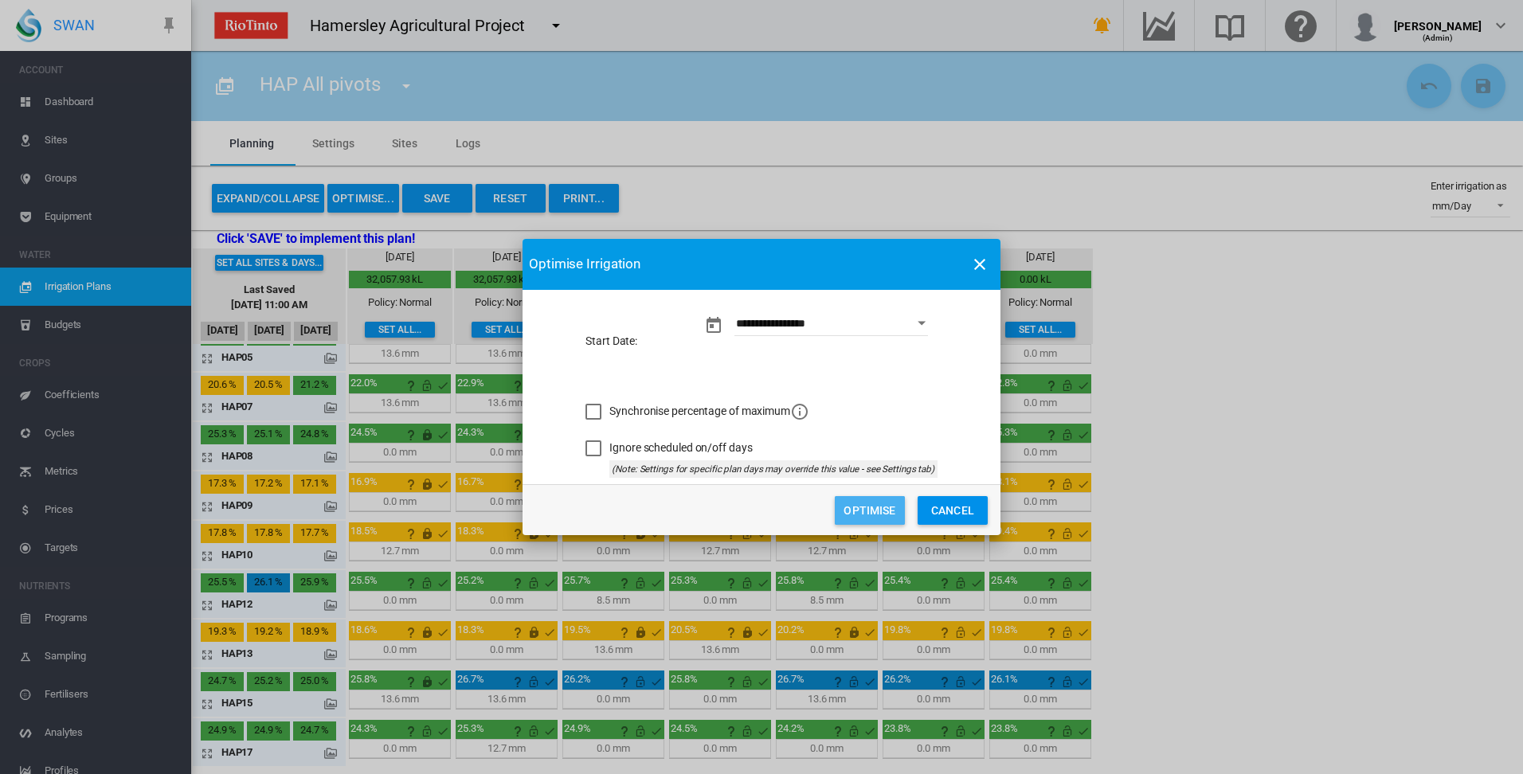
click at [872, 510] on button "Optimise" at bounding box center [870, 510] width 70 height 29
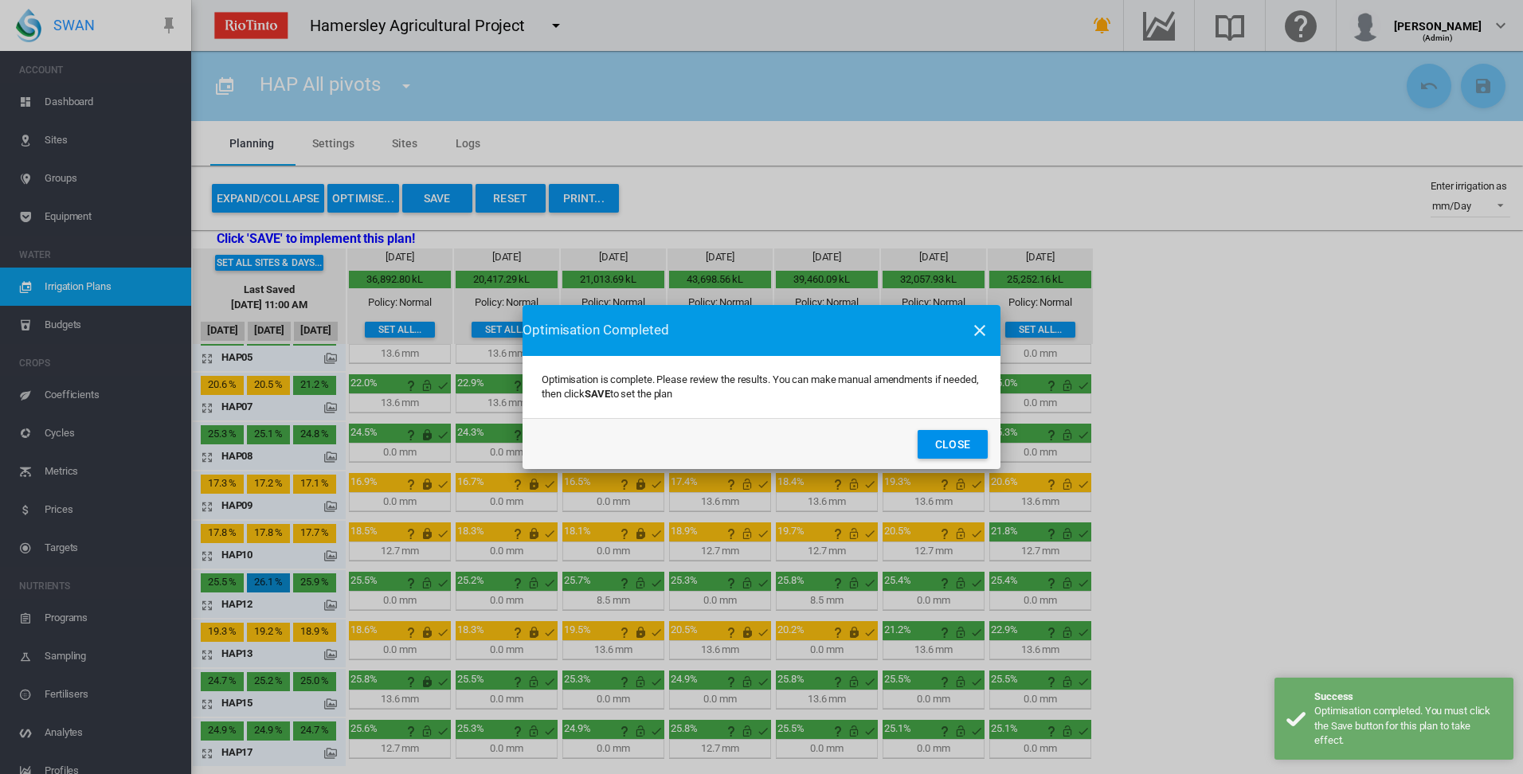
click at [969, 450] on button "Close" at bounding box center [953, 444] width 70 height 29
